Goal: Book appointment/travel/reservation

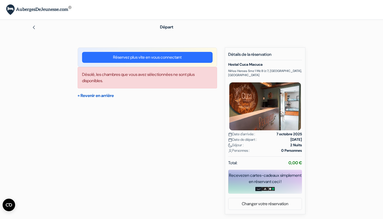
click at [97, 96] on link "« Revenir en arrière" at bounding box center [96, 95] width 36 height 5
click at [100, 95] on link "« Revenir en arrière" at bounding box center [96, 95] width 36 height 5
click at [35, 27] on img at bounding box center [34, 27] width 4 height 4
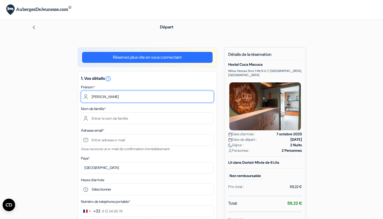
type input "diane"
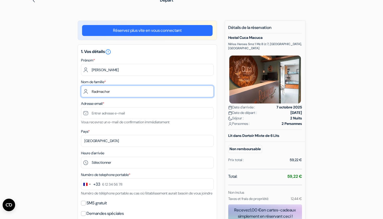
scroll to position [32, 0]
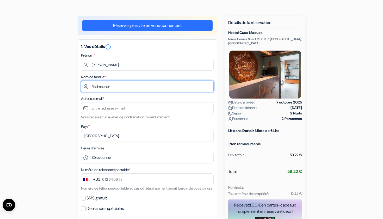
type input "Radmacher"
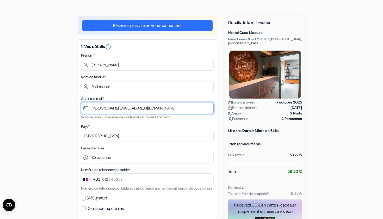
type input "diane.samiarad@gmail.com"
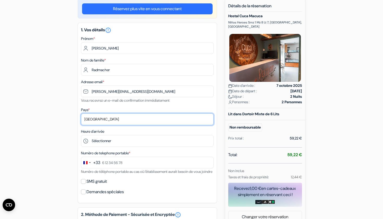
scroll to position [51, 0]
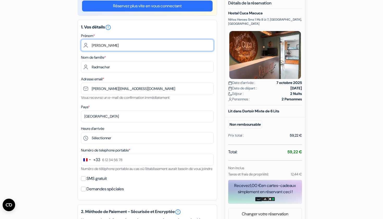
click at [93, 46] on input "diane" at bounding box center [147, 45] width 133 height 12
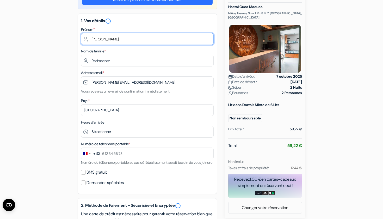
type input "Diane"
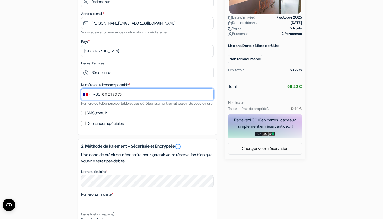
scroll to position [117, 0]
type input "6 11 24 80 75"
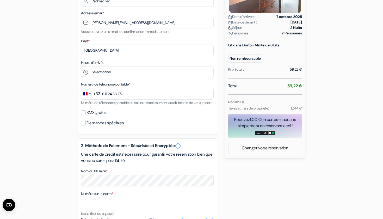
click at [85, 116] on div "SMS gratuit" at bounding box center [147, 112] width 133 height 7
click at [85, 115] on input "SMS gratuit" at bounding box center [83, 112] width 5 height 5
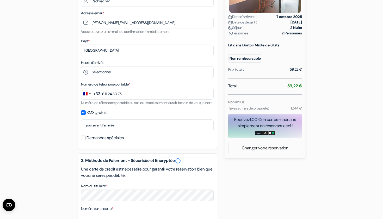
click at [84, 115] on input "SMS gratuit" at bounding box center [83, 112] width 5 height 5
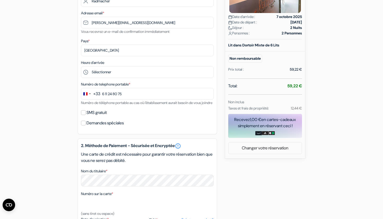
click at [84, 115] on input "SMS gratuit" at bounding box center [83, 112] width 5 height 5
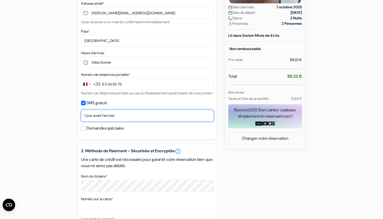
scroll to position [129, 0]
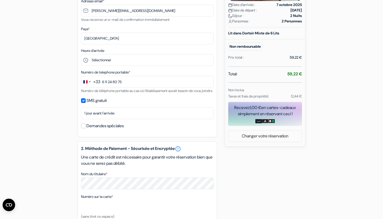
click at [83, 103] on input "SMS gratuit" at bounding box center [83, 100] width 5 height 5
checkbox input "false"
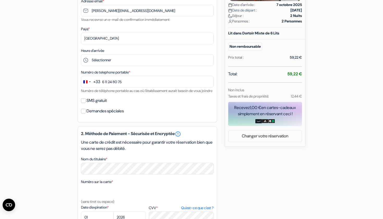
click at [83, 113] on input "Demandes spéciales" at bounding box center [83, 111] width 5 height 5
checkbox input "true"
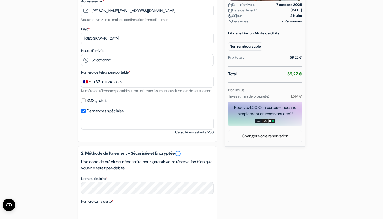
click at [83, 103] on input "SMS gratuit" at bounding box center [83, 100] width 5 height 5
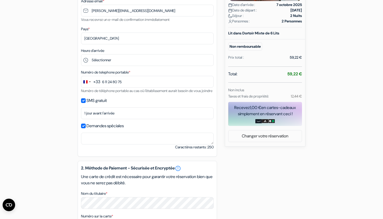
click at [83, 103] on input "SMS gratuit" at bounding box center [83, 100] width 5 height 5
checkbox input "false"
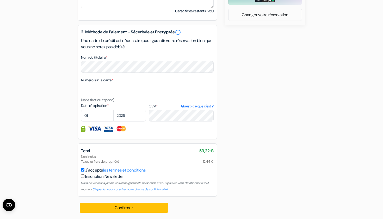
scroll to position [257, 0]
